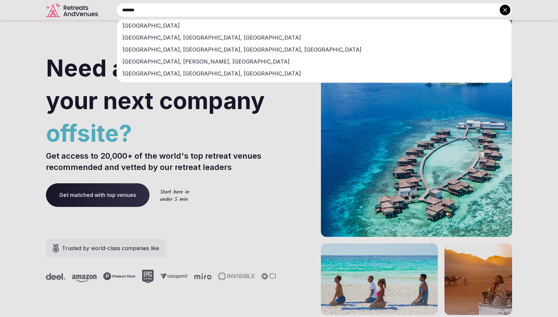
type input "*******"
click at [195, 26] on div "[GEOGRAPHIC_DATA]" at bounding box center [314, 26] width 394 height 12
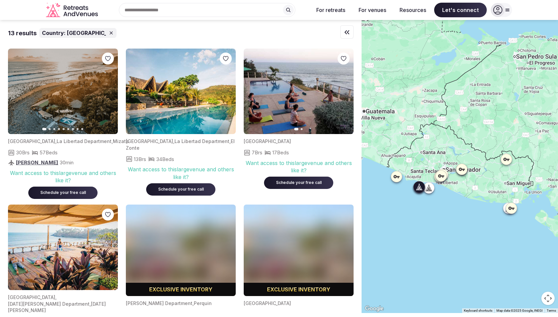
click at [107, 92] on icon "button" at bounding box center [108, 91] width 5 height 5
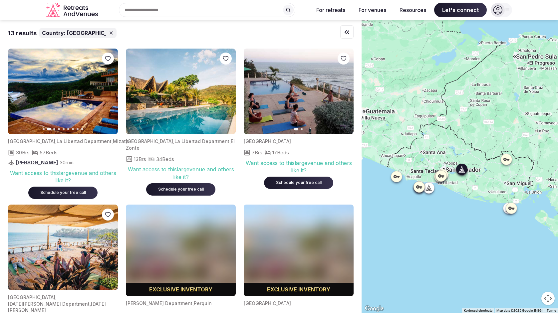
click at [344, 91] on icon "button" at bounding box center [344, 91] width 3 height 5
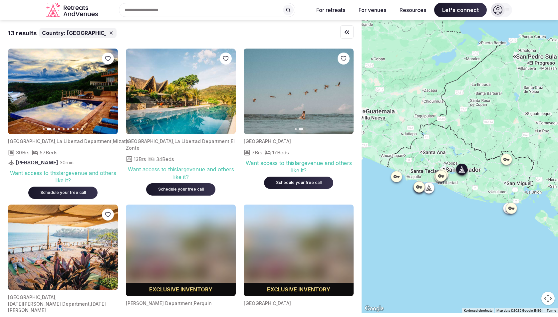
click at [253, 92] on icon "button" at bounding box center [252, 91] width 5 height 5
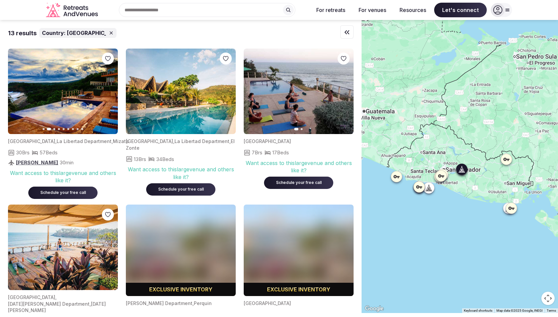
click at [278, 106] on img at bounding box center [299, 92] width 110 height 86
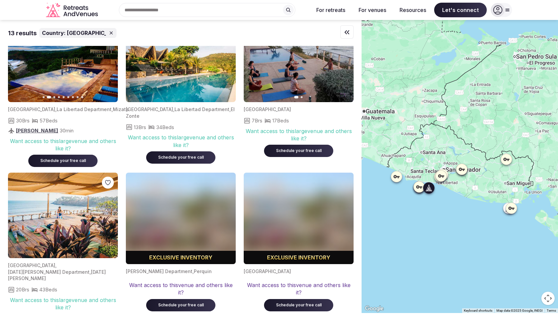
scroll to position [33, 0]
